Goal: Task Accomplishment & Management: Use online tool/utility

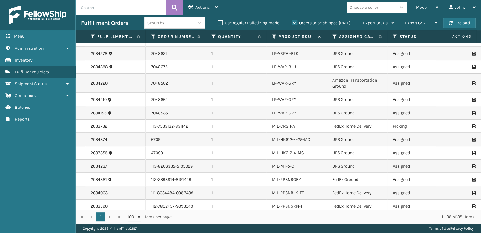
scroll to position [248, 0]
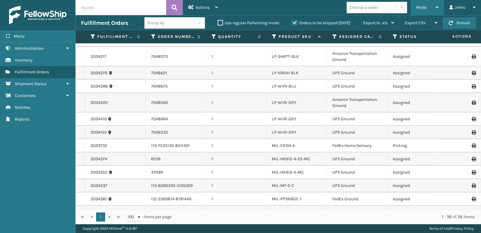
click at [415, 13] on div "Mode Regular Mode Picking Mode Labeling Mode Exit Scan Mode" at bounding box center [427, 7] width 33 height 15
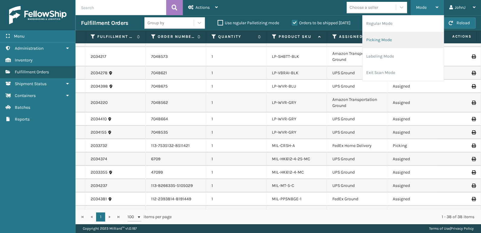
click at [396, 41] on li "Picking Mode" at bounding box center [403, 40] width 81 height 16
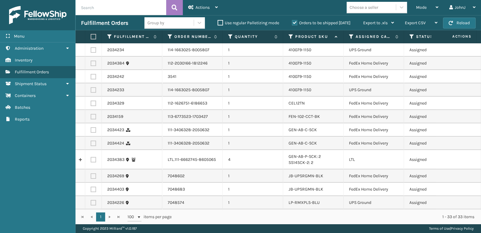
click at [91, 160] on label at bounding box center [93, 159] width 5 height 5
click at [91, 160] on input "checkbox" at bounding box center [91, 159] width 0 height 4
checkbox input "true"
click at [204, 8] on span "Actions" at bounding box center [203, 7] width 14 height 5
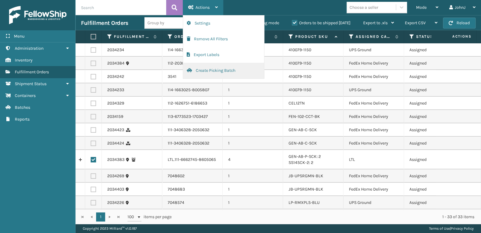
click at [226, 73] on button "Create Picking Batch" at bounding box center [223, 71] width 81 height 16
